Goal: Transaction & Acquisition: Purchase product/service

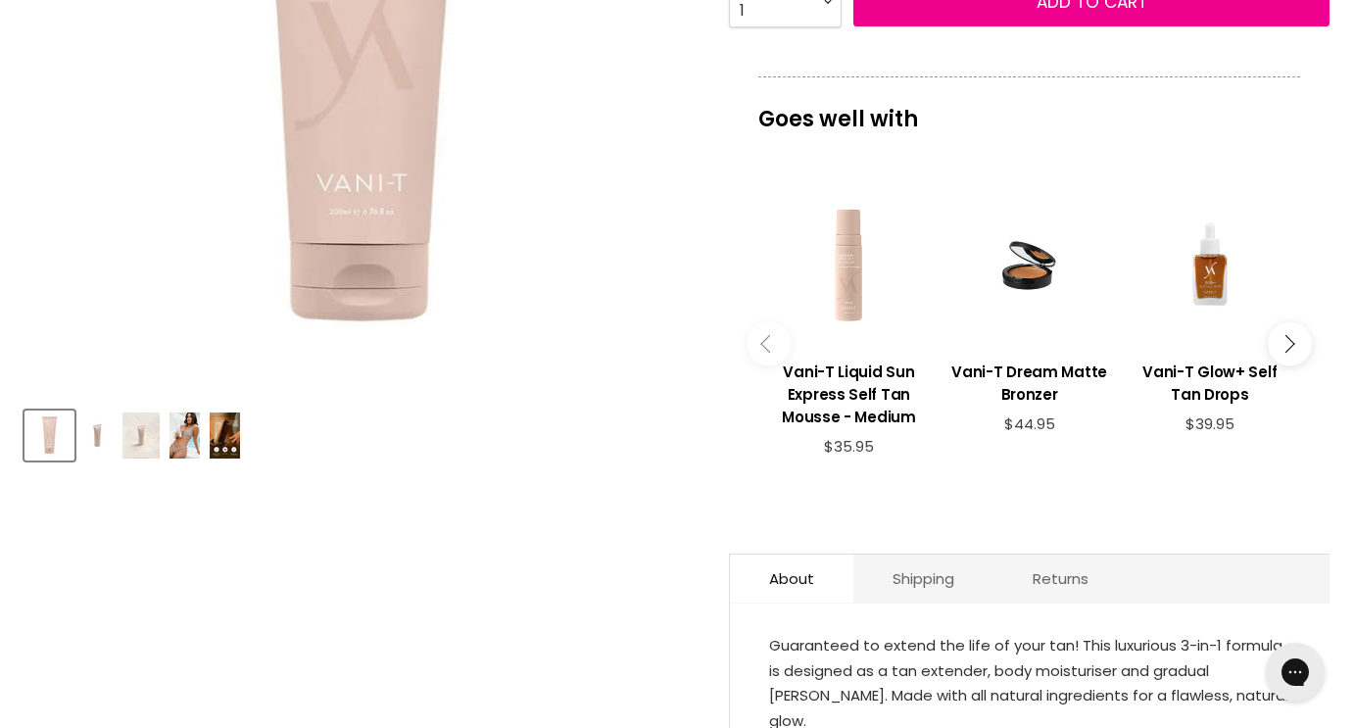
scroll to position [669, 0]
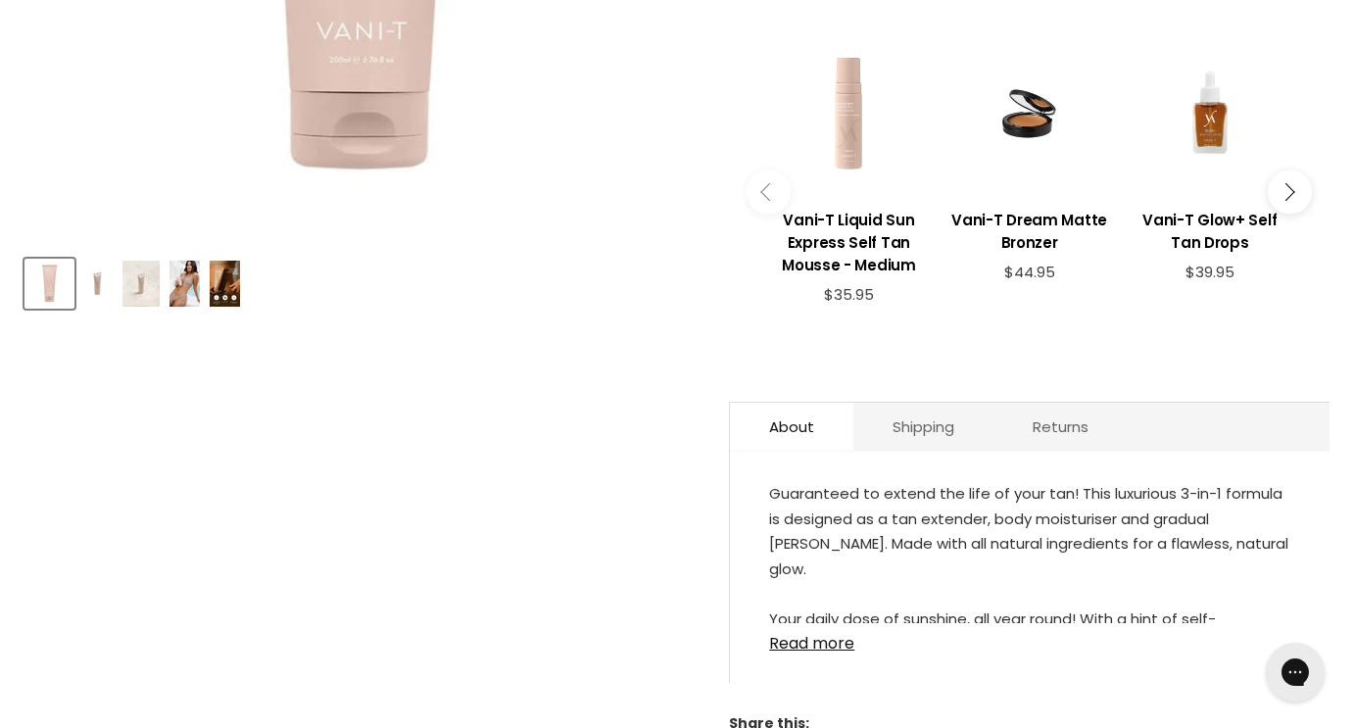
click at [218, 289] on img "Product thumbnails" at bounding box center [225, 284] width 30 height 46
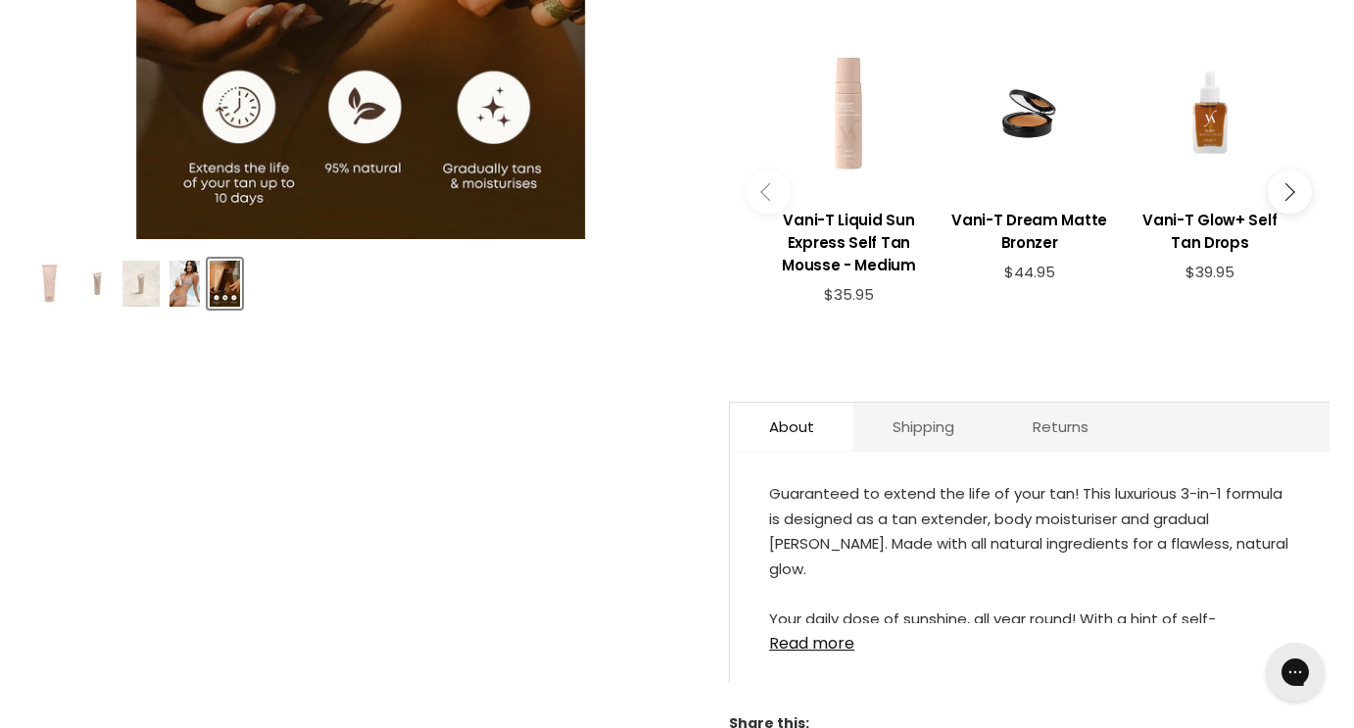
click at [200, 282] on img "Product thumbnails" at bounding box center [185, 284] width 30 height 46
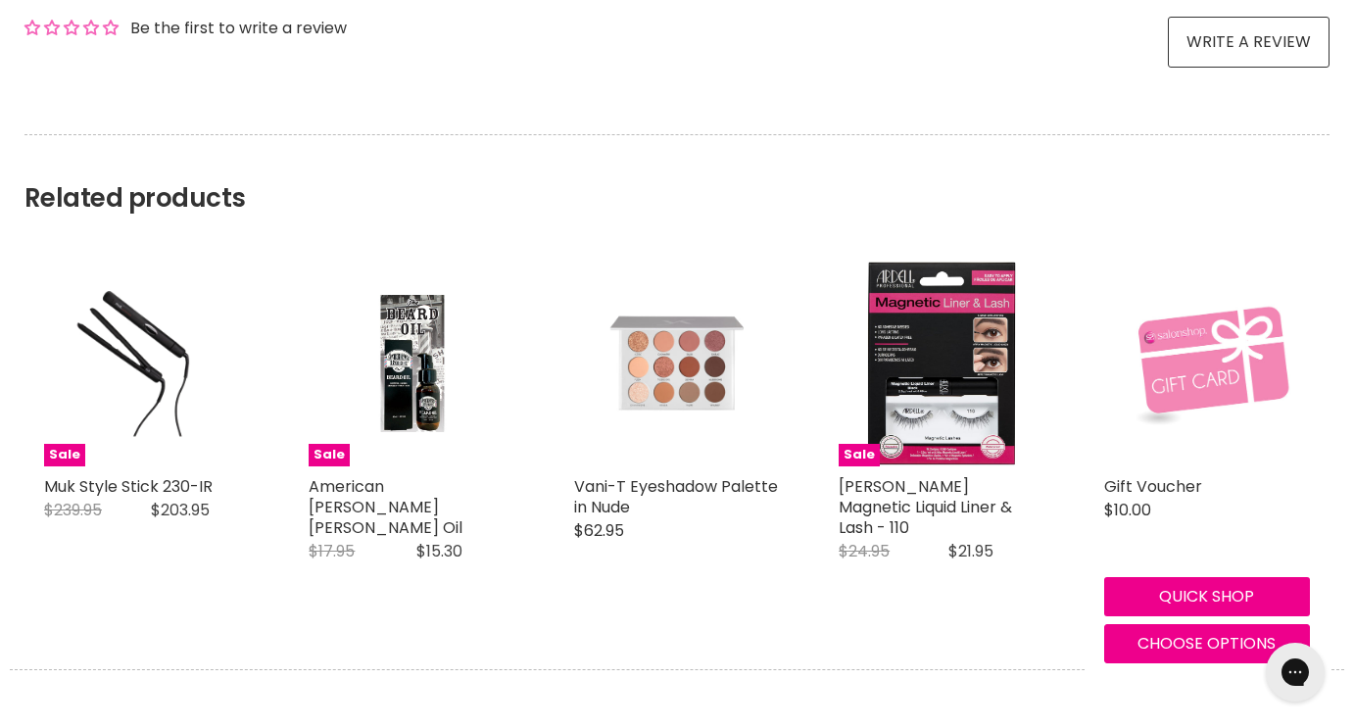
scroll to position [1489, 0]
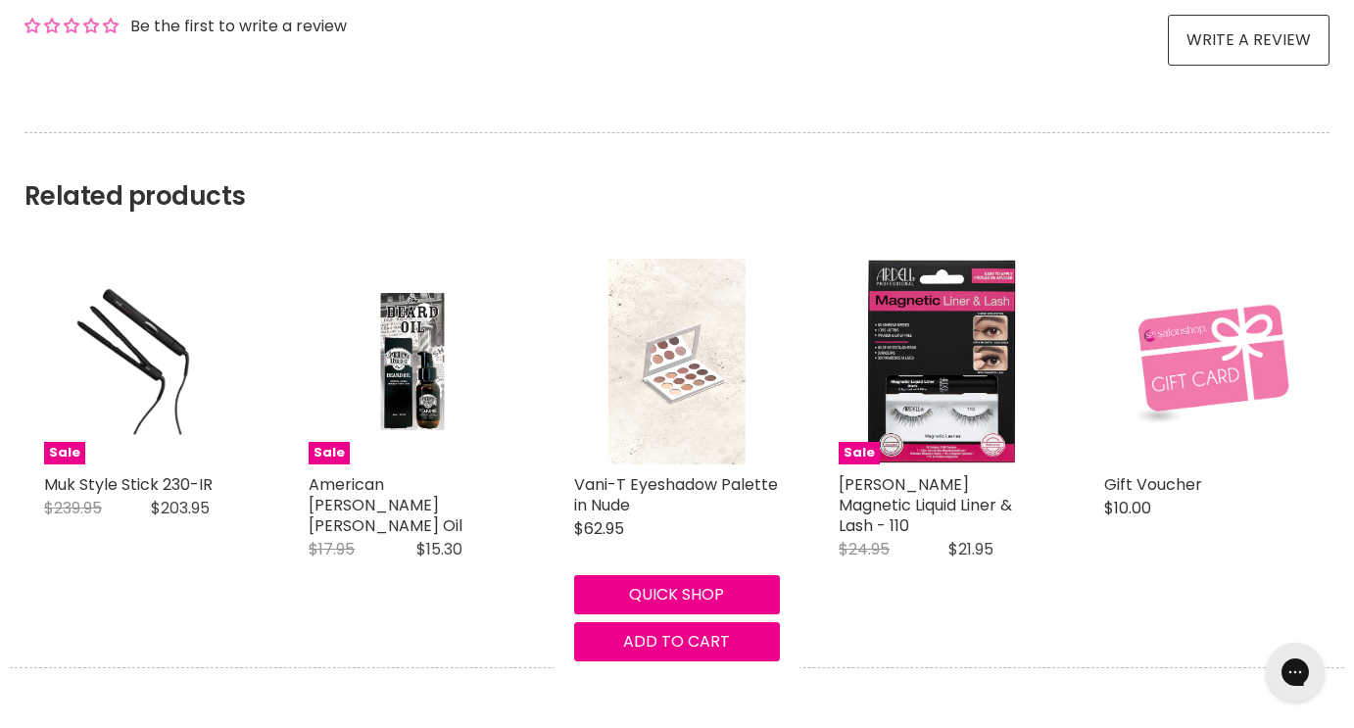
click at [676, 371] on img "Main content" at bounding box center [677, 362] width 137 height 206
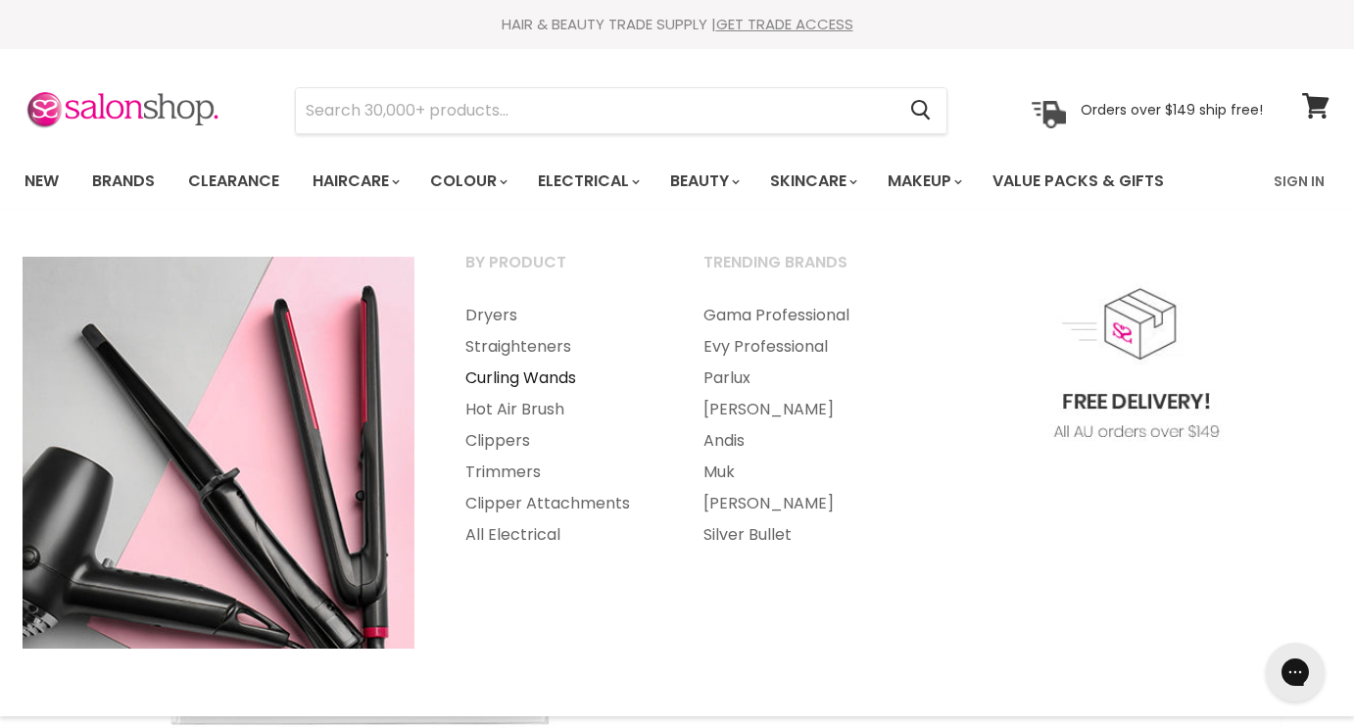
click at [533, 370] on link "Curling Wands" at bounding box center [558, 378] width 234 height 31
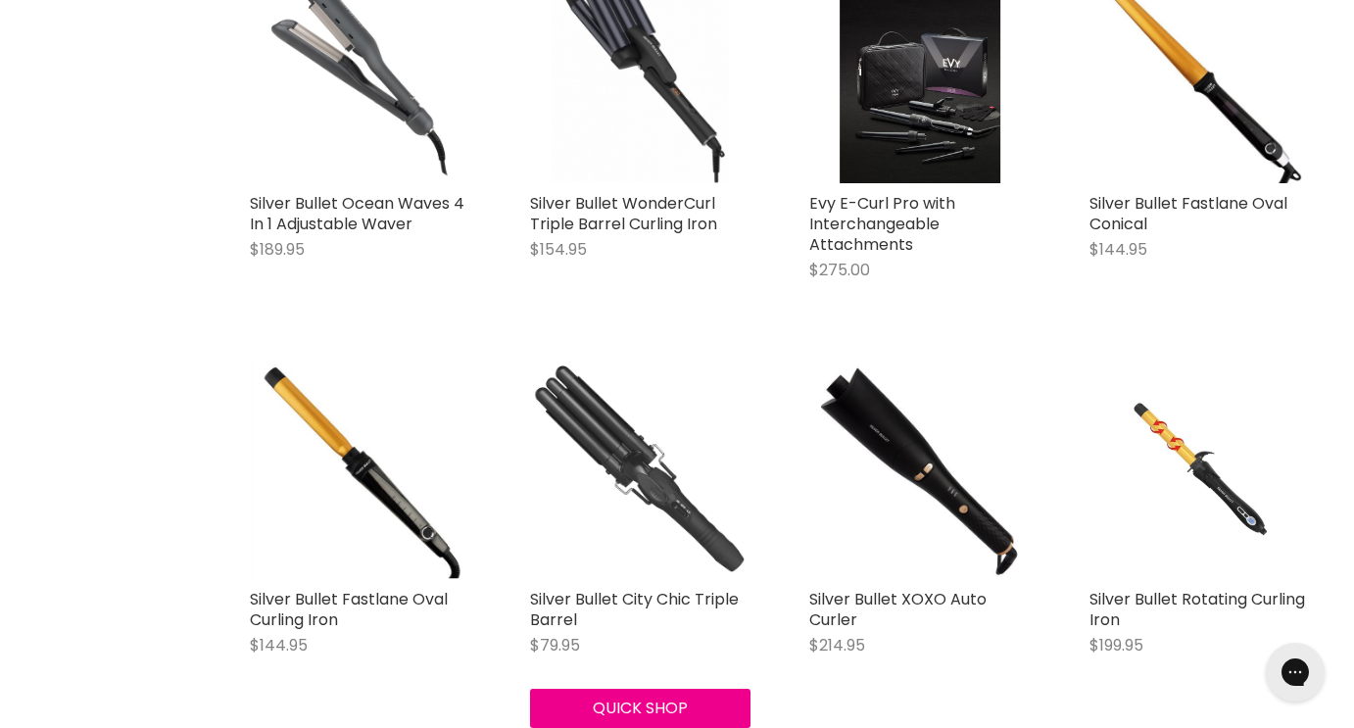
scroll to position [3535, 1]
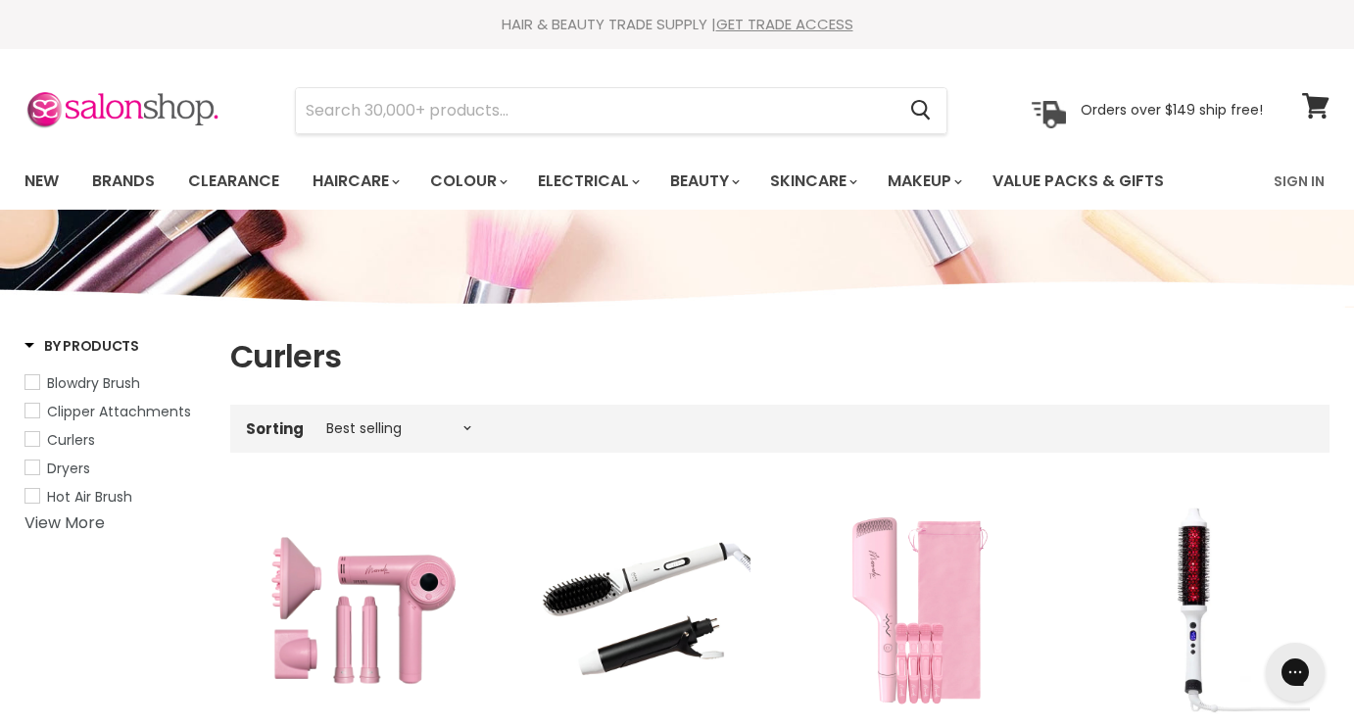
click at [767, 6] on div "HAIR & BEAUTY TRADE SUPPLY | GET TRADE ACCESS HAIR & BEAUTY TRADE SUPPLY | GET …" at bounding box center [677, 24] width 1354 height 49
click at [1313, 99] on icon at bounding box center [1315, 105] width 26 height 25
